Goal: Information Seeking & Learning: Learn about a topic

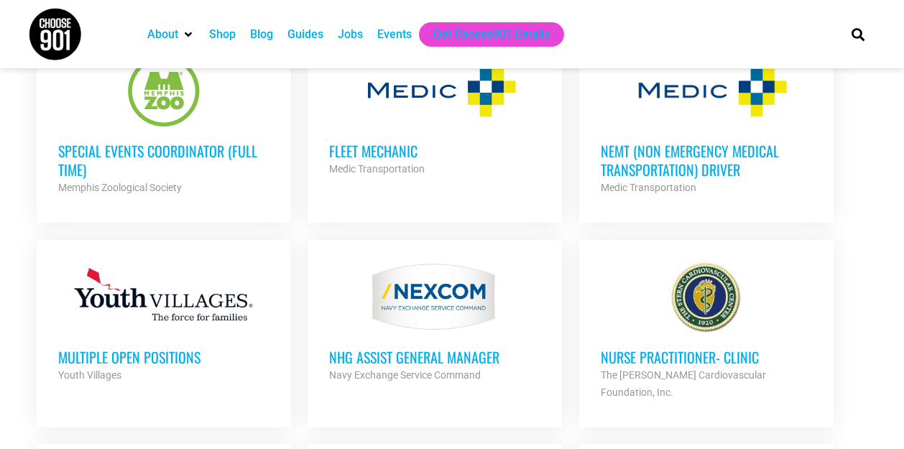
scroll to position [626, 0]
click at [119, 151] on h3 "Special Events Coordinator (Full Time)" at bounding box center [163, 159] width 211 height 37
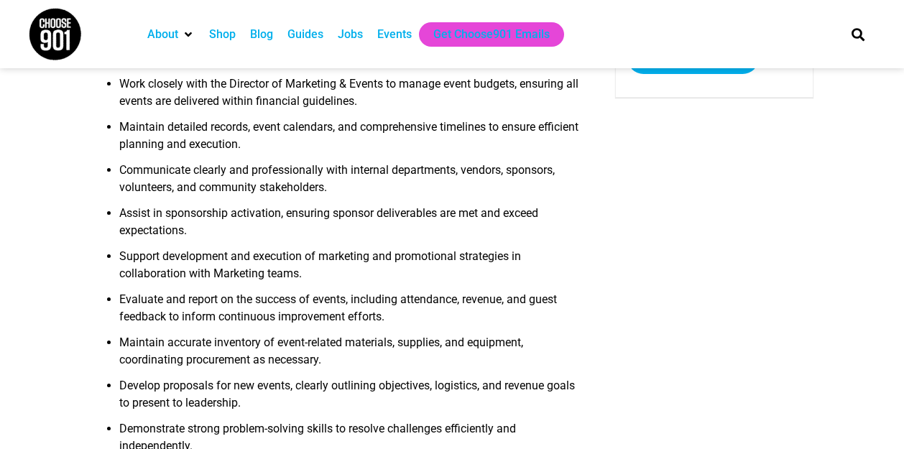
scroll to position [340, 0]
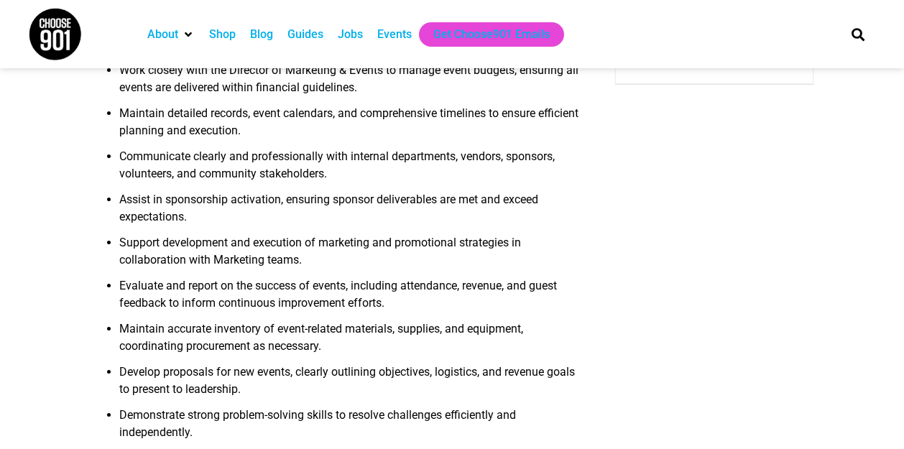
click at [242, 321] on li "Evaluate and report on the success of events, including attendance, revenue, an…" at bounding box center [348, 298] width 459 height 43
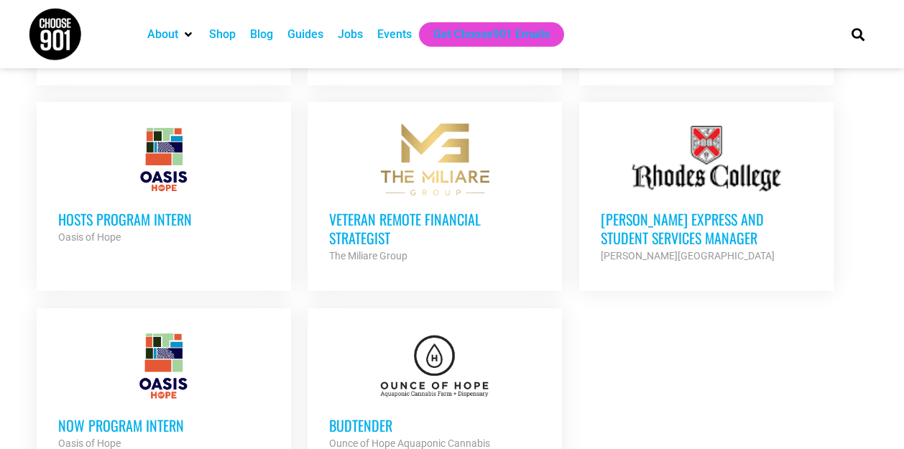
scroll to position [1559, 0]
